Goal: Find specific page/section

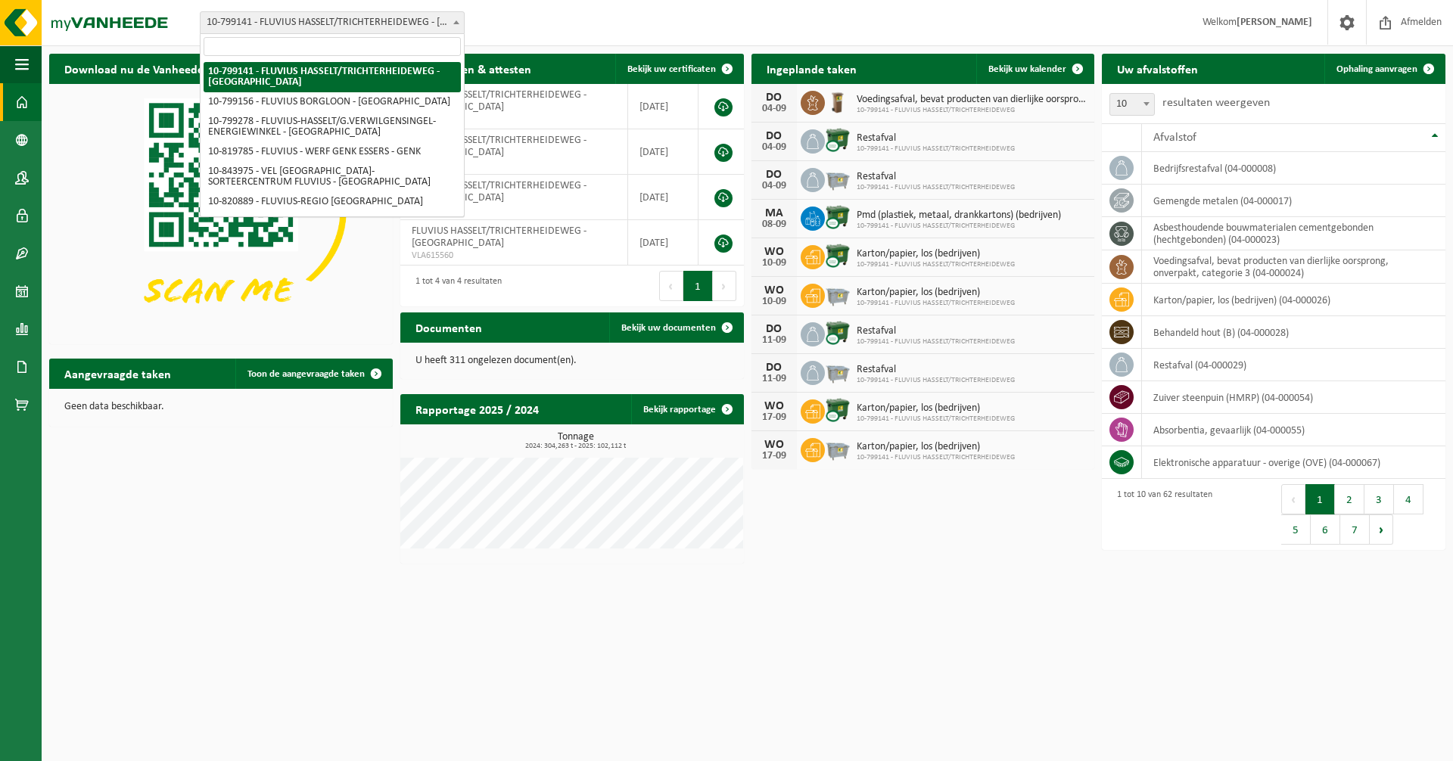
click at [456, 20] on span at bounding box center [456, 22] width 15 height 20
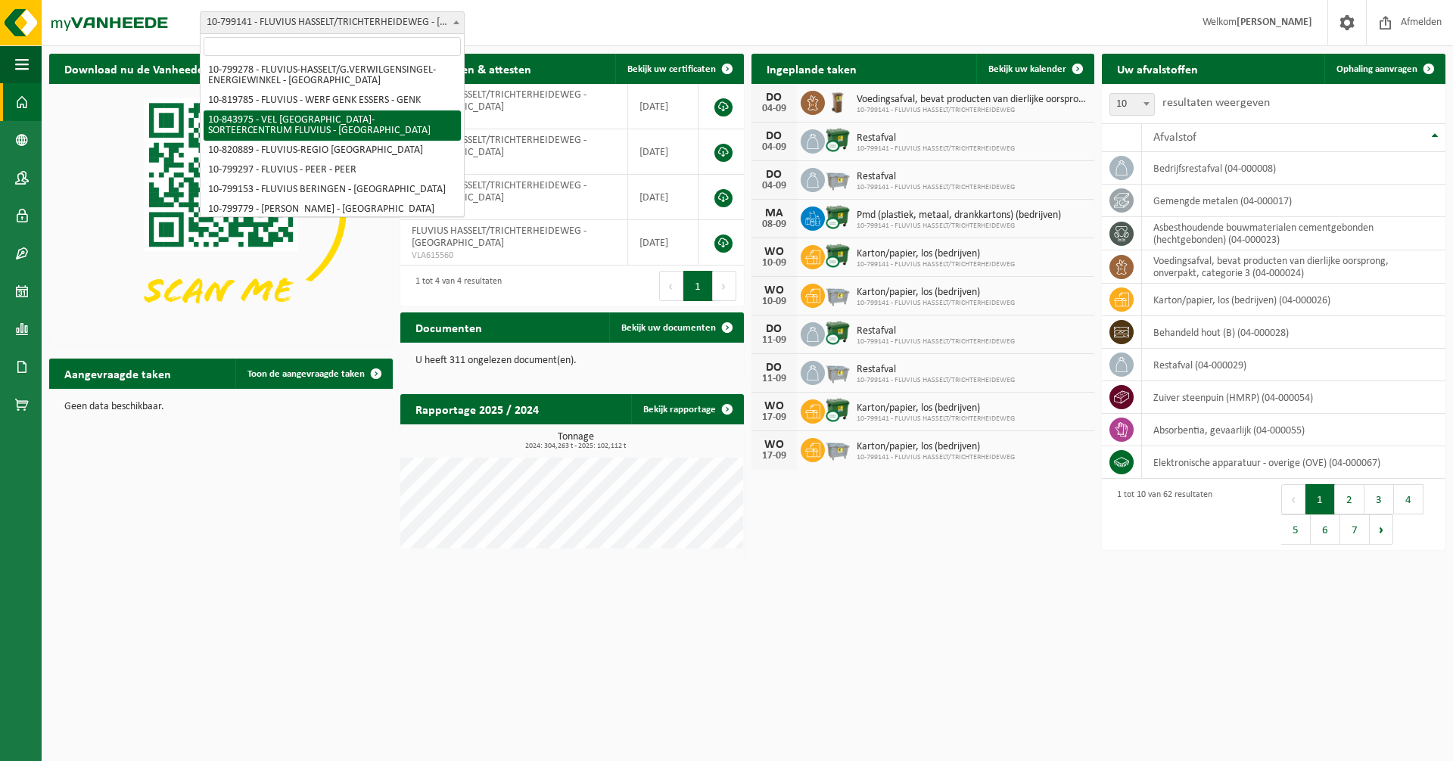
scroll to position [76, 0]
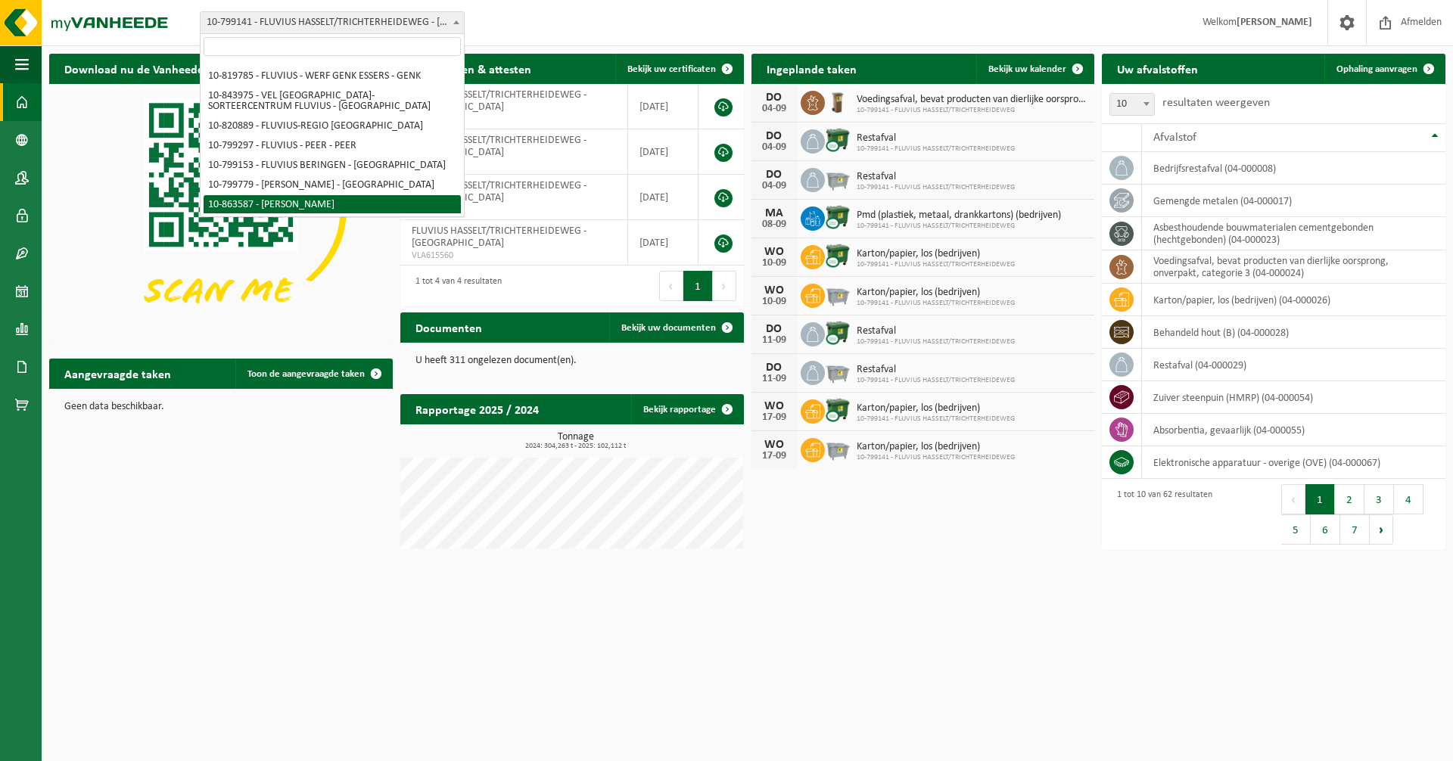
select select "101592"
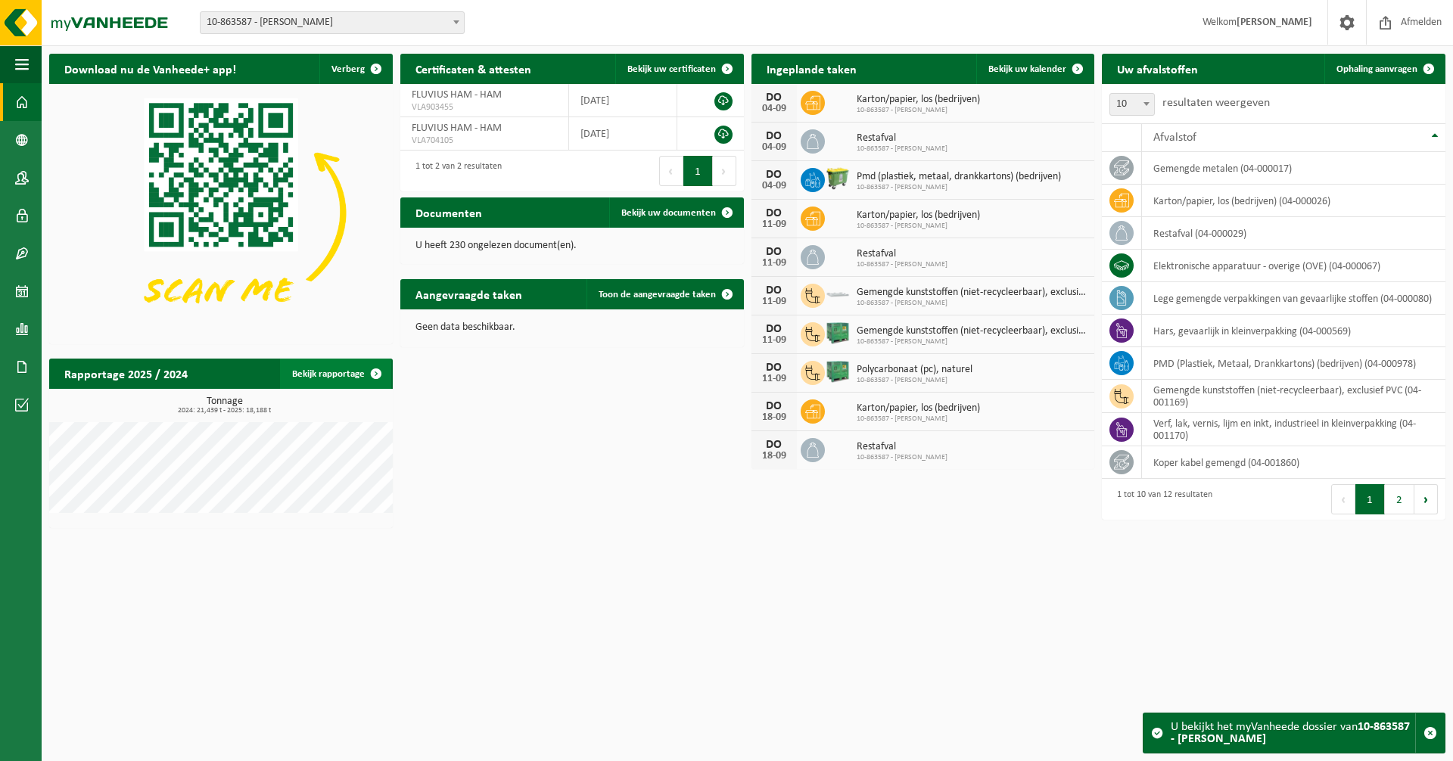
click at [378, 369] on span at bounding box center [376, 374] width 30 height 30
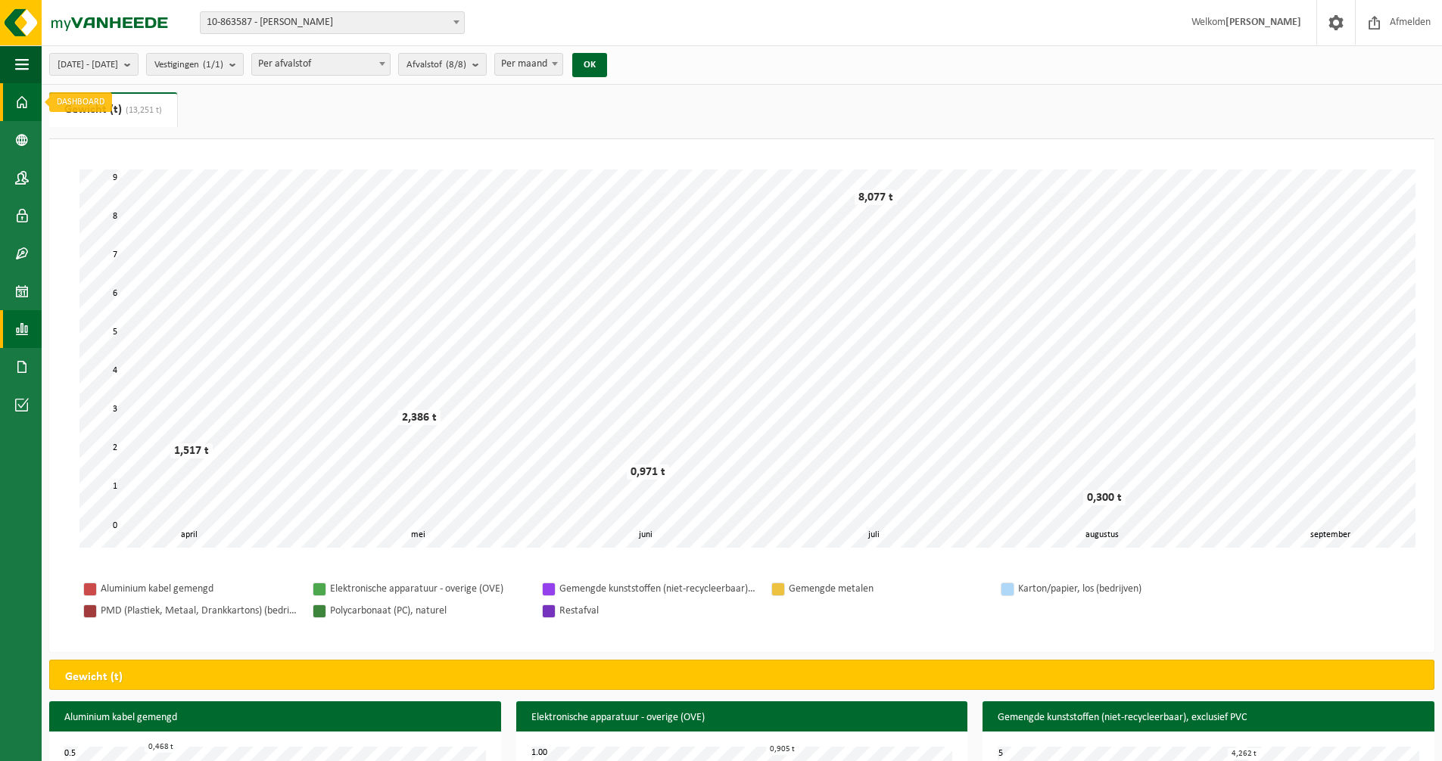
click at [19, 98] on span at bounding box center [22, 102] width 14 height 38
